Goal: Navigation & Orientation: Find specific page/section

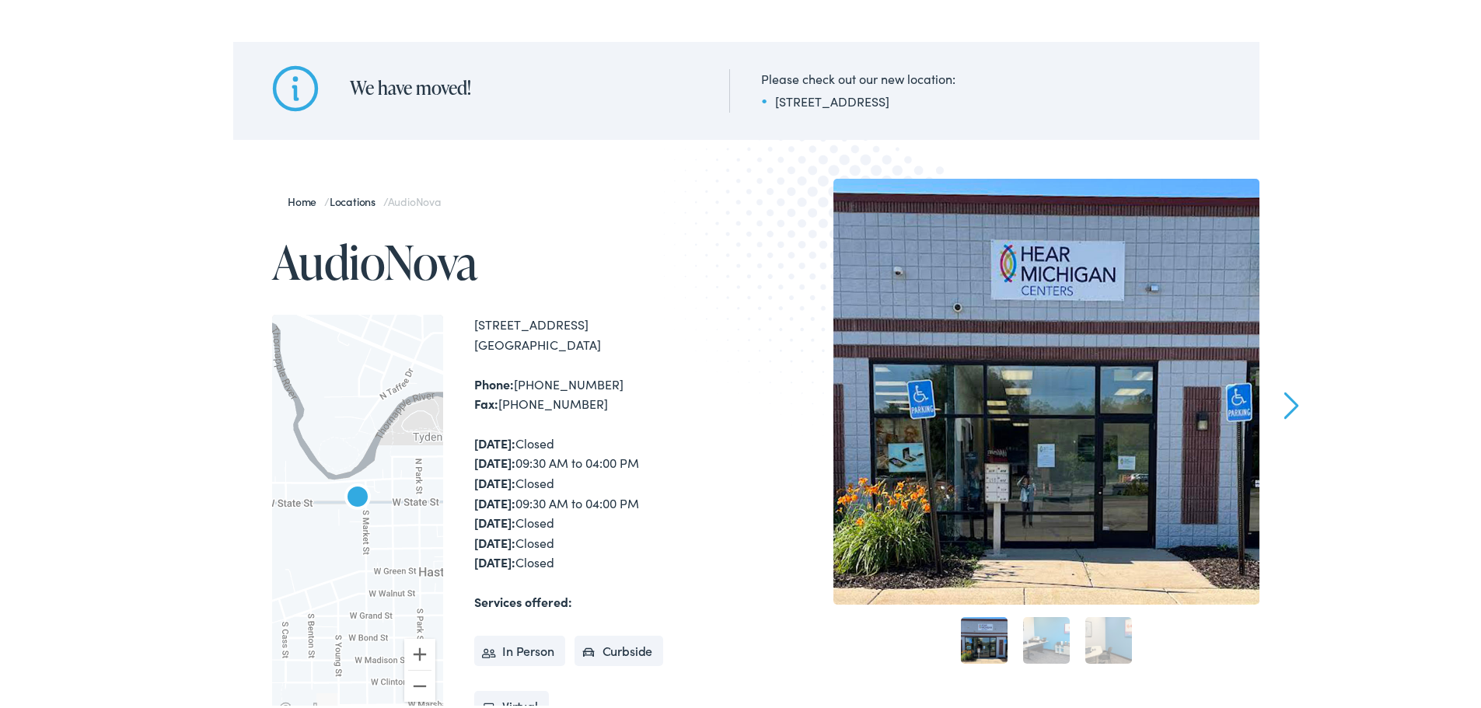
scroll to position [155, 0]
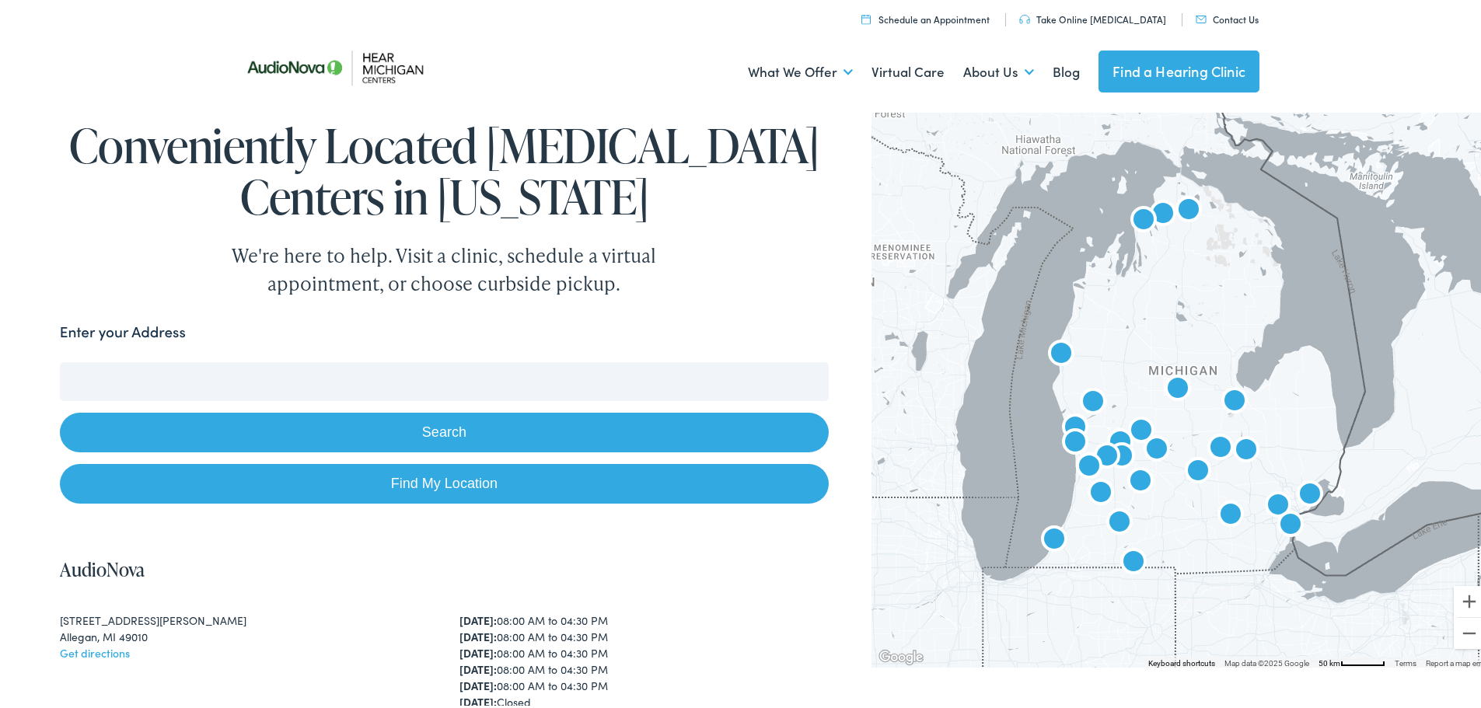
click at [280, 384] on input "Enter your Address" at bounding box center [444, 378] width 769 height 39
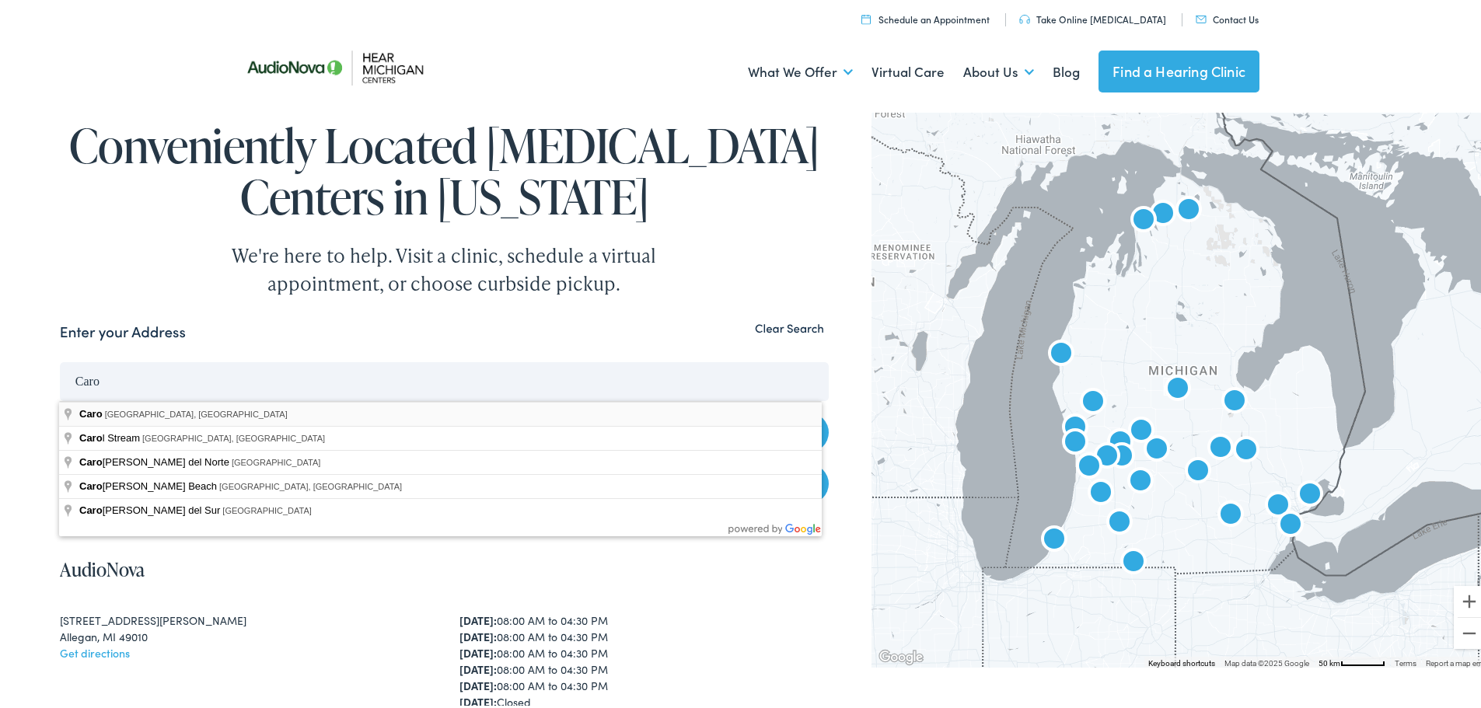
type input "Caro, MI, USA"
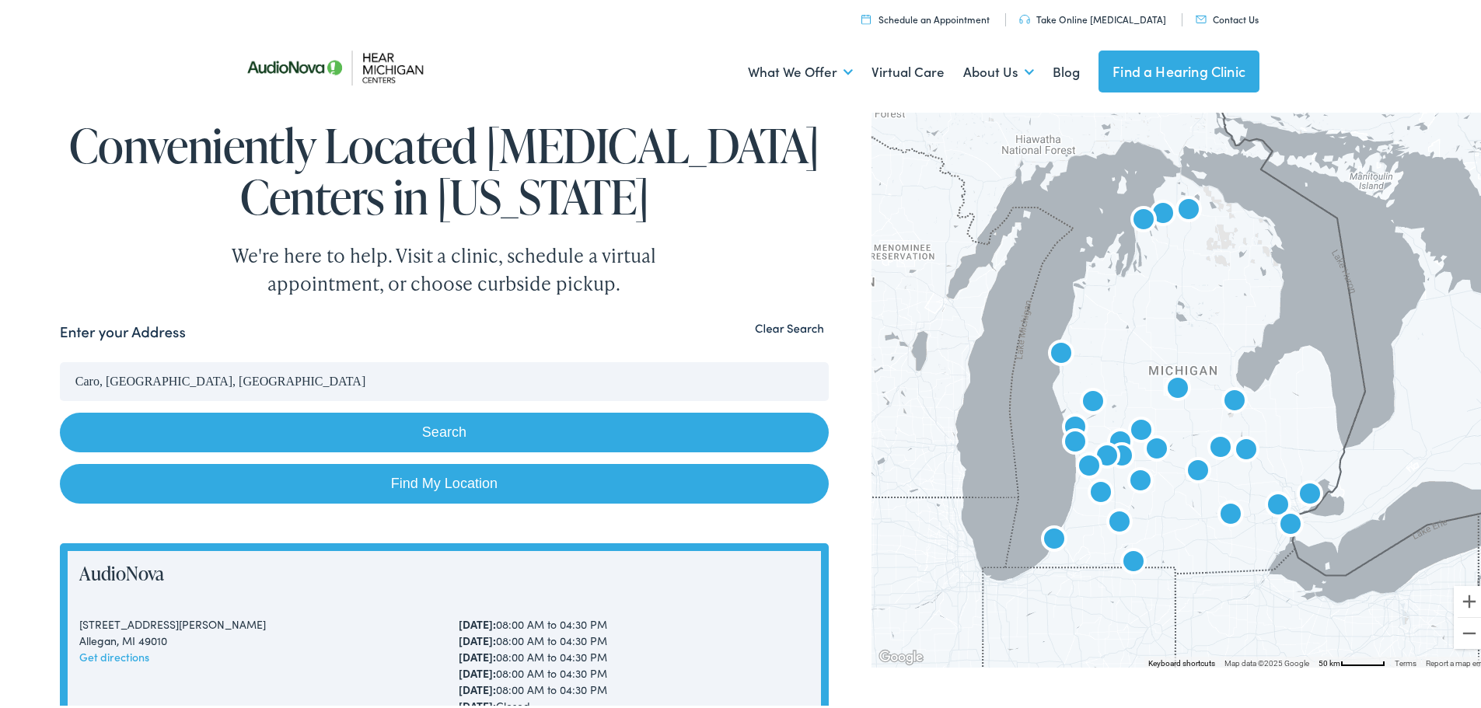
click at [372, 434] on button "Search" at bounding box center [444, 430] width 769 height 40
click at [316, 382] on input "Caro, MI, USA" at bounding box center [444, 378] width 769 height 39
click at [361, 431] on button "Search" at bounding box center [444, 430] width 769 height 40
click at [765, 326] on button "Clear Search" at bounding box center [789, 325] width 79 height 15
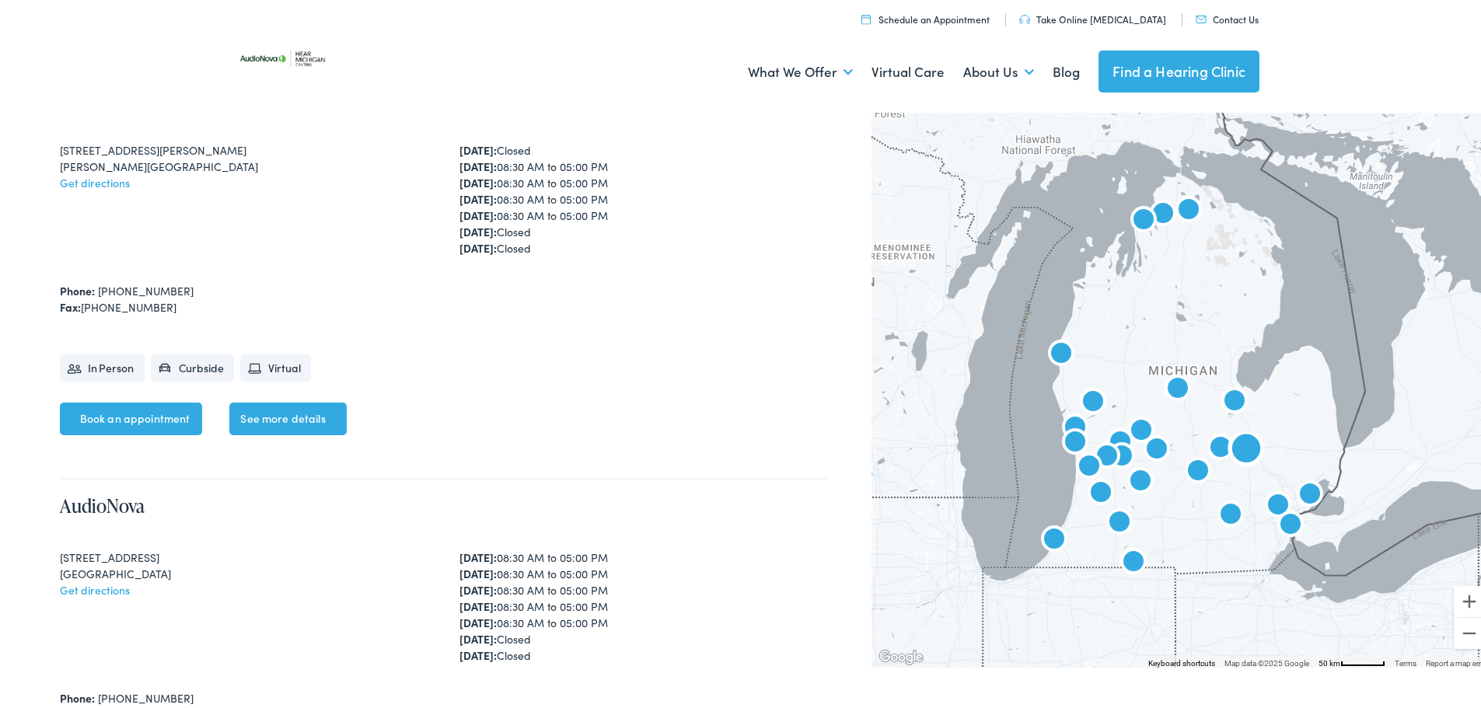
scroll to position [10573, 0]
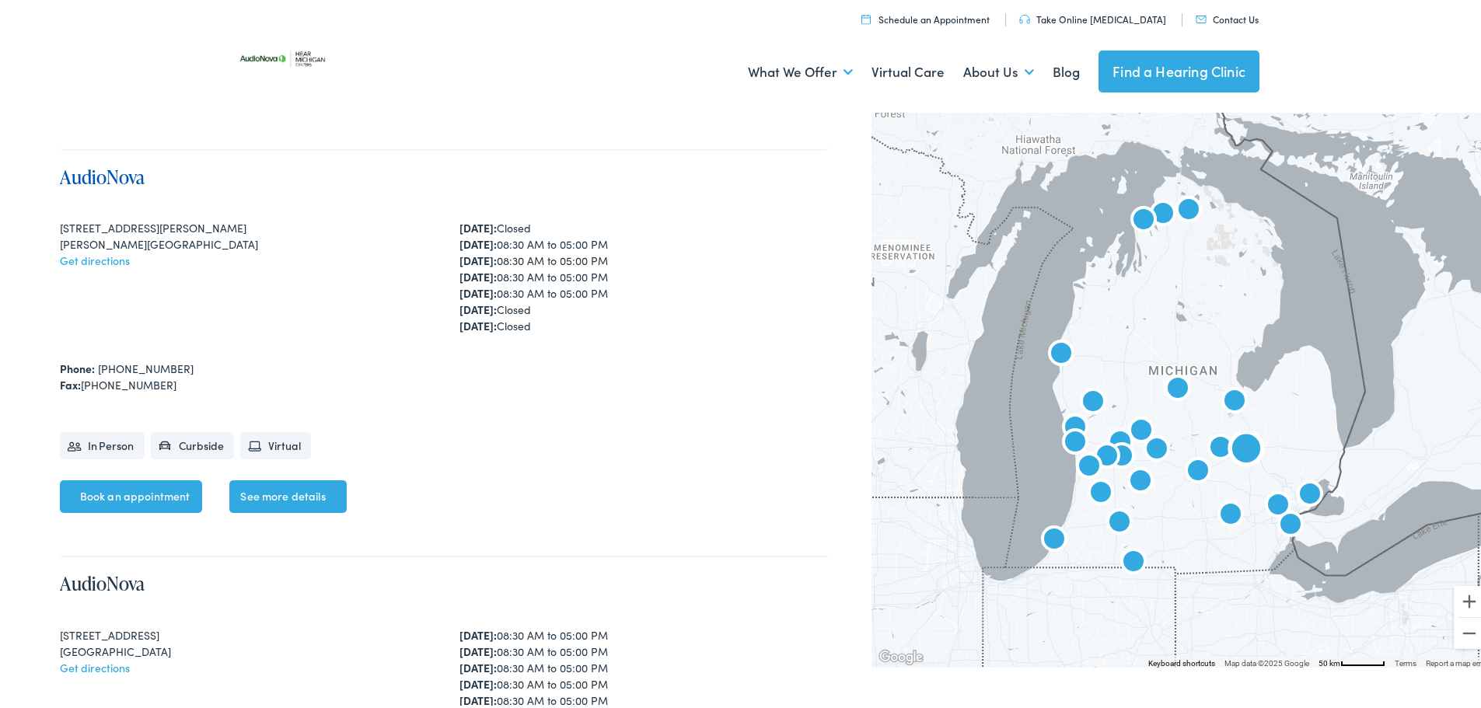
click at [95, 176] on link "AudioNova" at bounding box center [102, 174] width 85 height 26
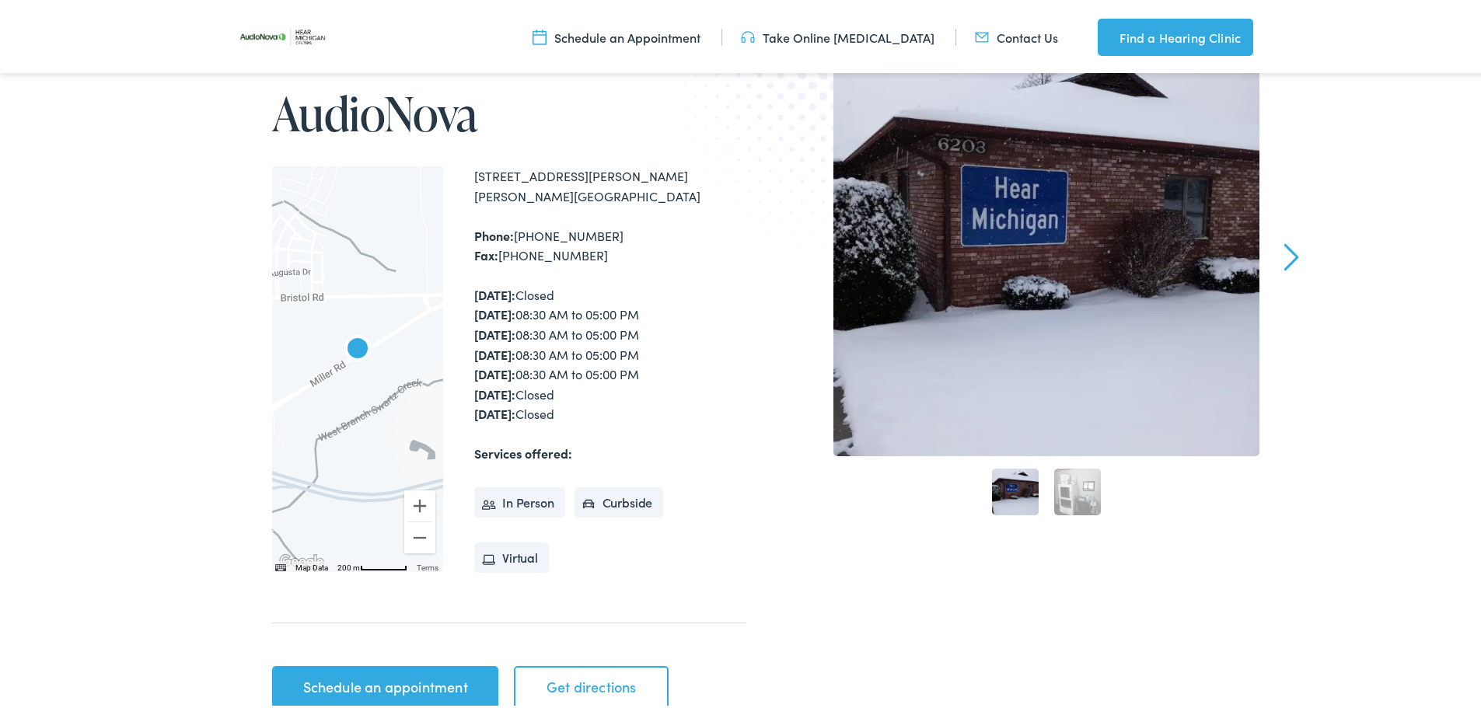
scroll to position [155, 0]
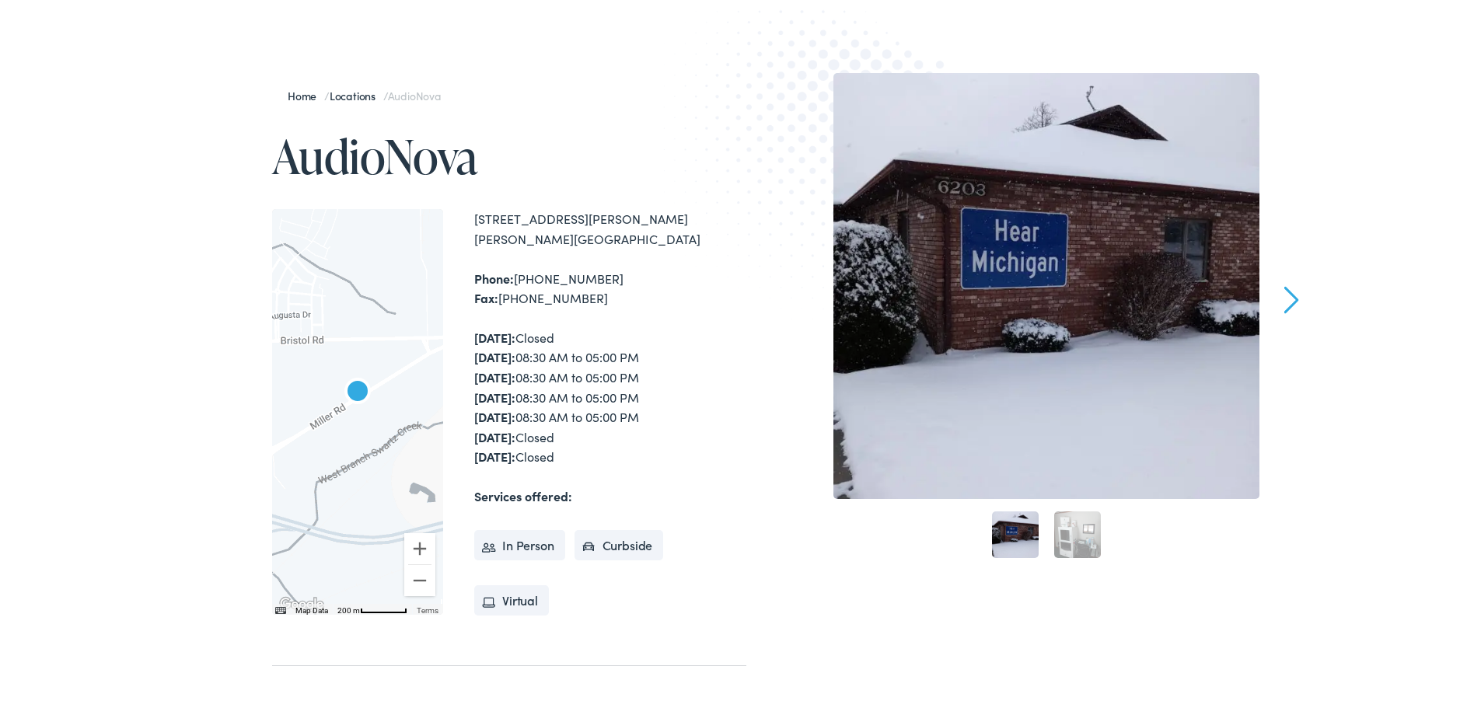
click at [1025, 338] on div at bounding box center [1046, 283] width 426 height 426
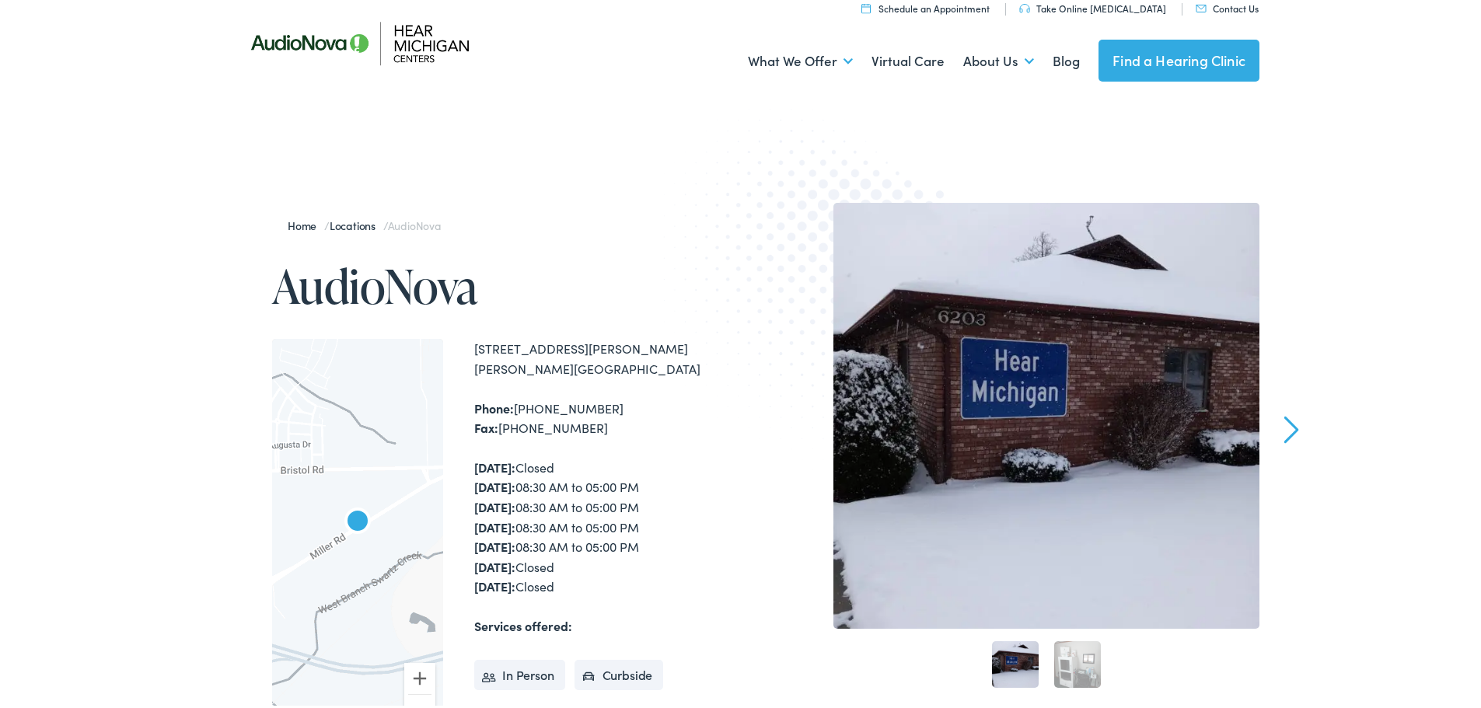
scroll to position [0, 0]
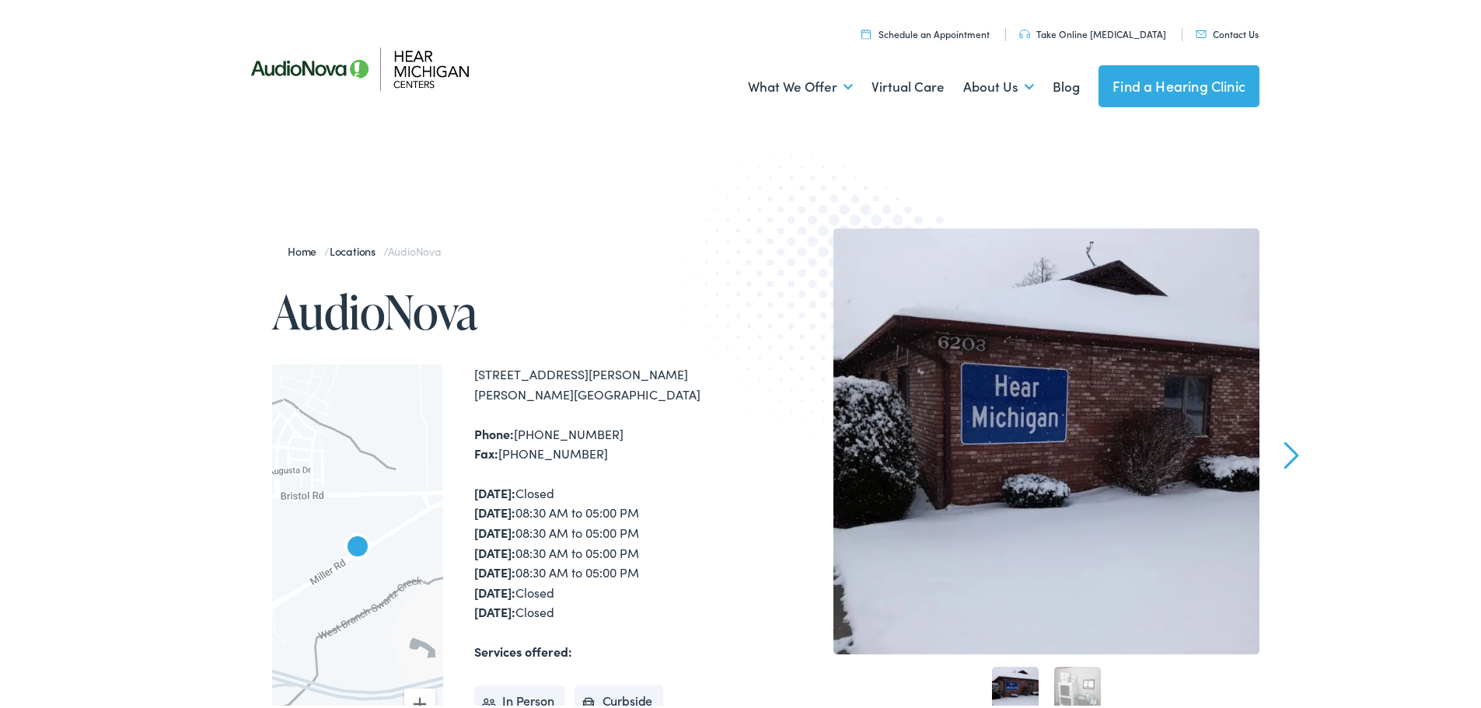
click at [413, 78] on img at bounding box center [373, 65] width 280 height 99
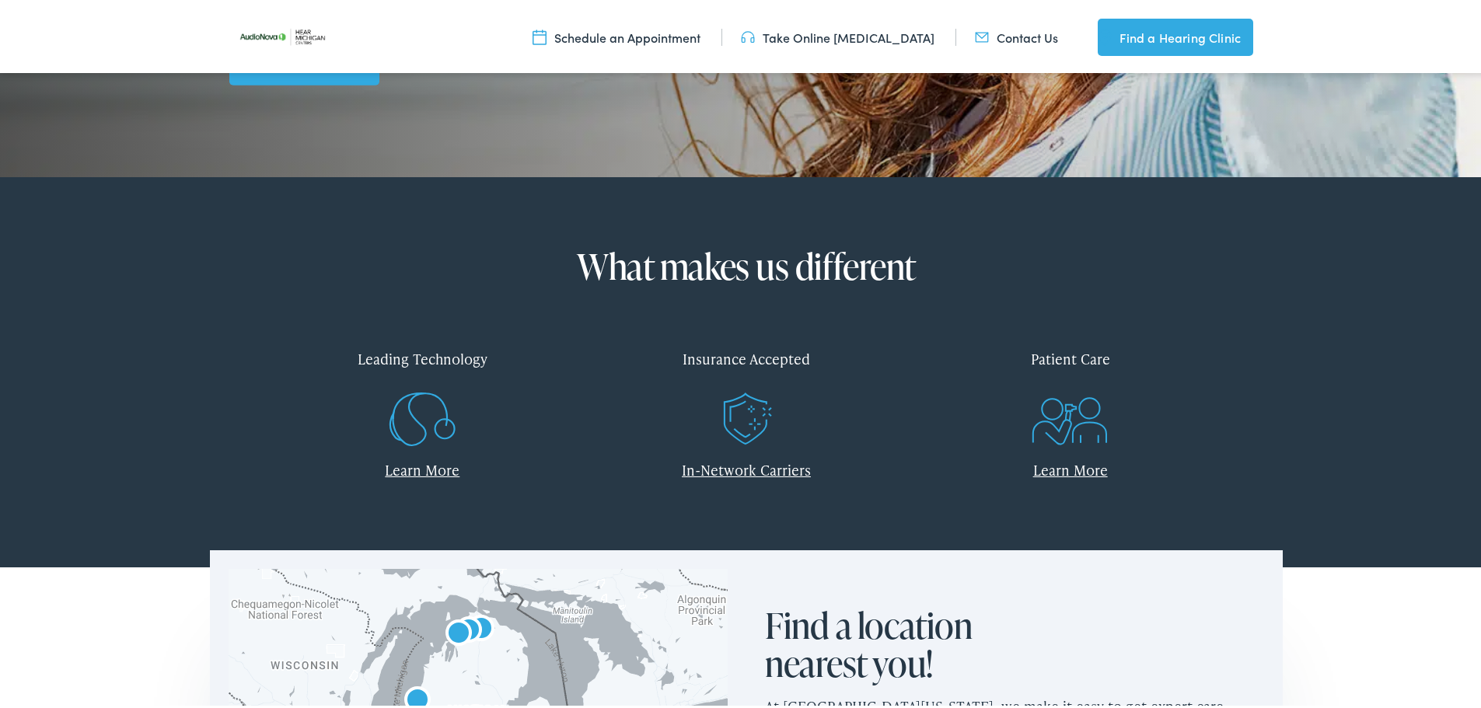
scroll to position [777, 0]
